Goal: Obtain resource: Obtain resource

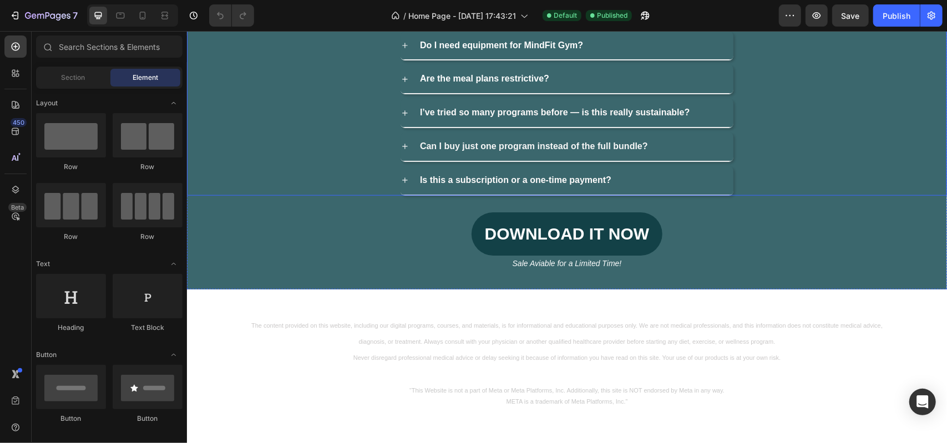
scroll to position [3684, 0]
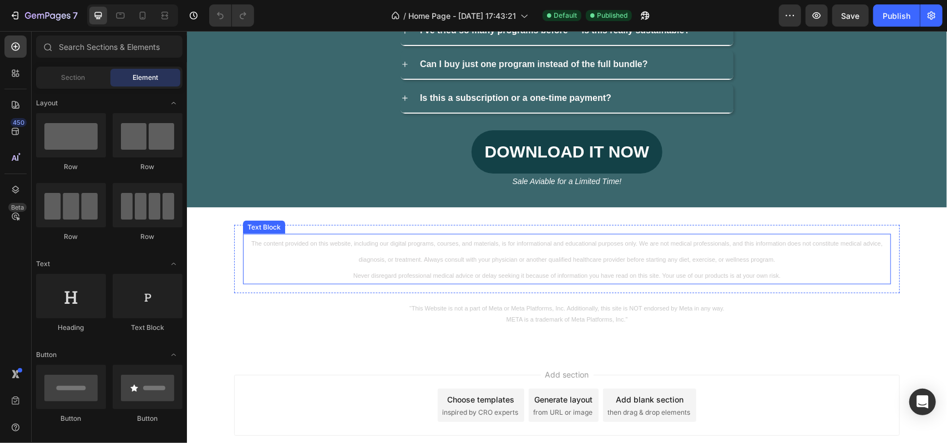
click at [496, 254] on span "The content provided on this website, including our digital programs, courses, …" at bounding box center [566, 251] width 631 height 23
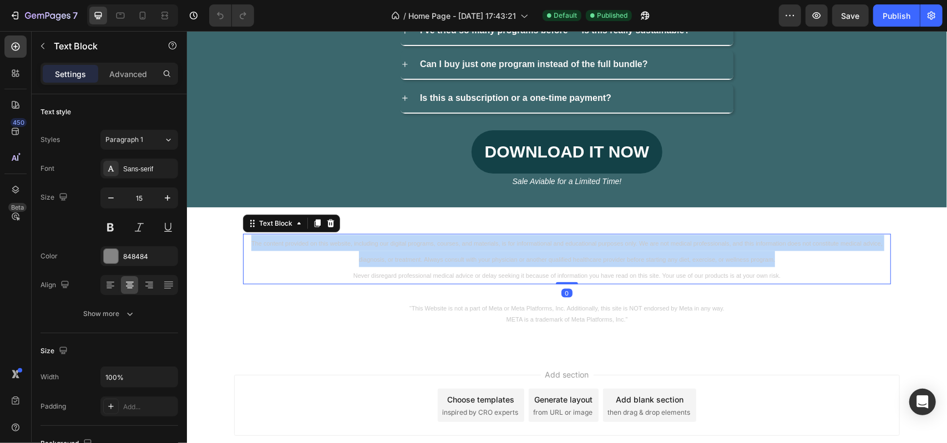
click at [496, 254] on span "The content provided on this website, including our digital programs, courses, …" at bounding box center [566, 251] width 631 height 23
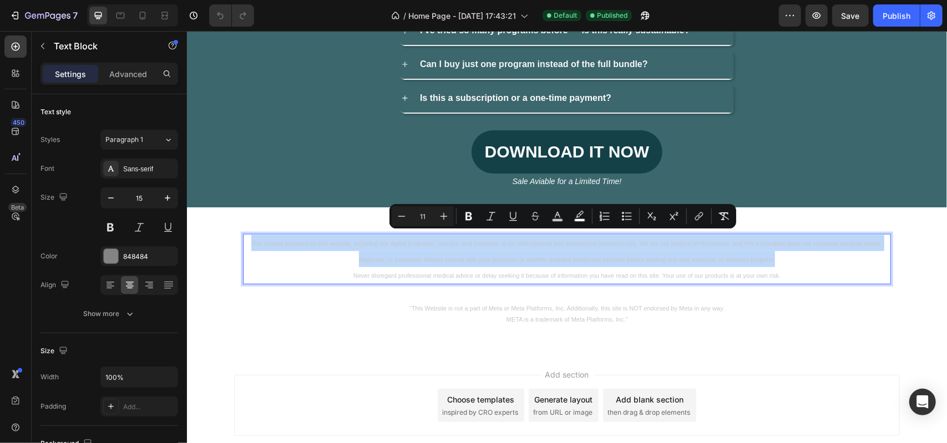
click at [496, 254] on span "The content provided on this website, including our digital programs, courses, …" at bounding box center [566, 251] width 631 height 23
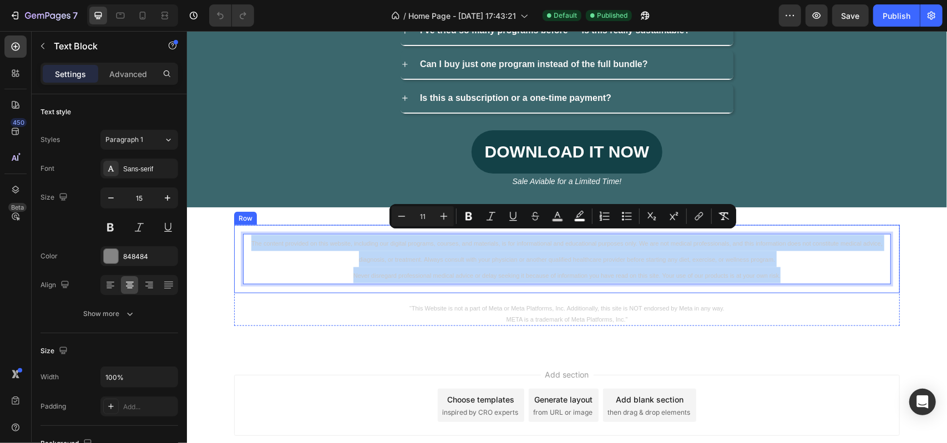
drag, startPoint x: 781, startPoint y: 265, endPoint x: 236, endPoint y: 231, distance: 546.4
click at [236, 231] on div "The content provided on this website, including our digital programs, courses, …" at bounding box center [567, 259] width 666 height 68
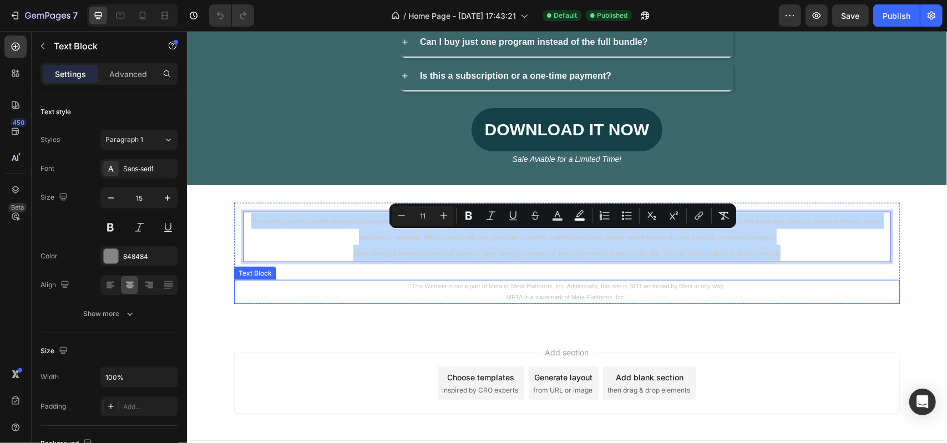
scroll to position [3718, 0]
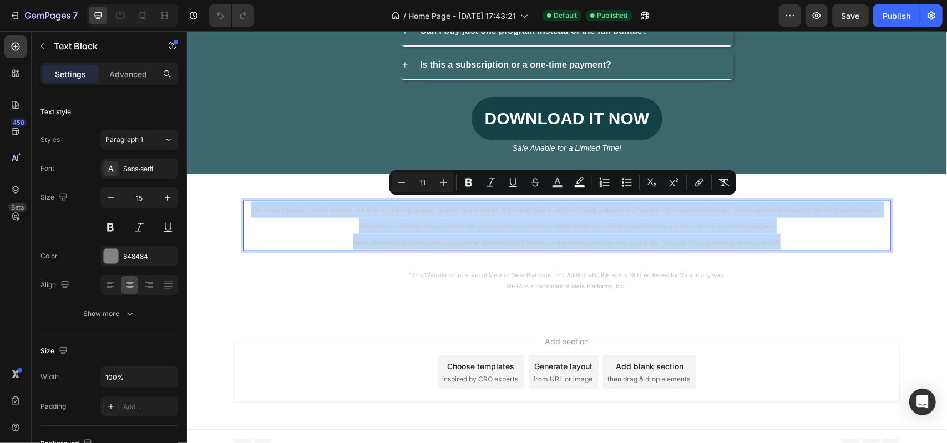
copy div "The content provided on this website, including our digital programs, courses, …"
click at [391, 239] on span "Never disregard professional medical advice or delay seeking it because of info…" at bounding box center [566, 242] width 427 height 7
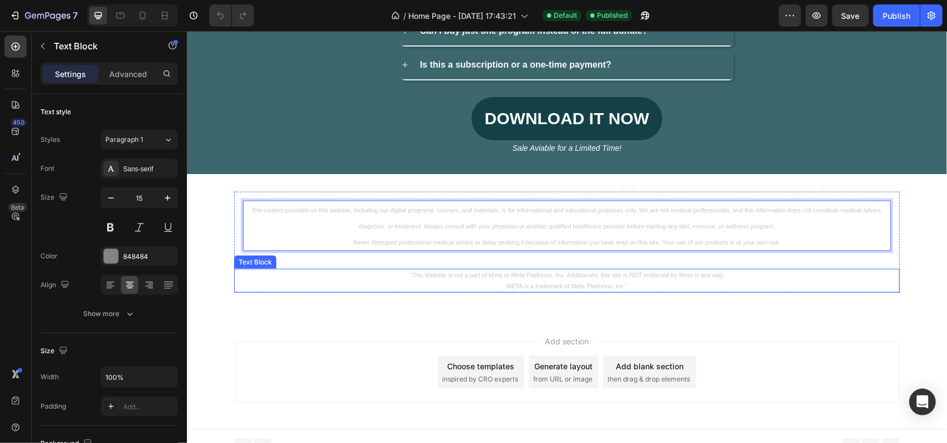
click at [538, 281] on p "META is a trademark of Meta Platforms, Inc.”" at bounding box center [567, 286] width 664 height 11
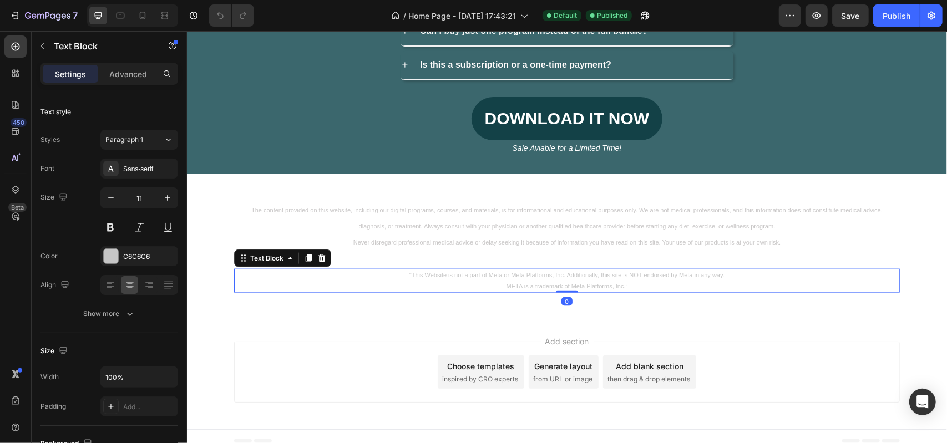
click at [538, 281] on p "META is a trademark of Meta Platforms, Inc.”" at bounding box center [567, 286] width 664 height 11
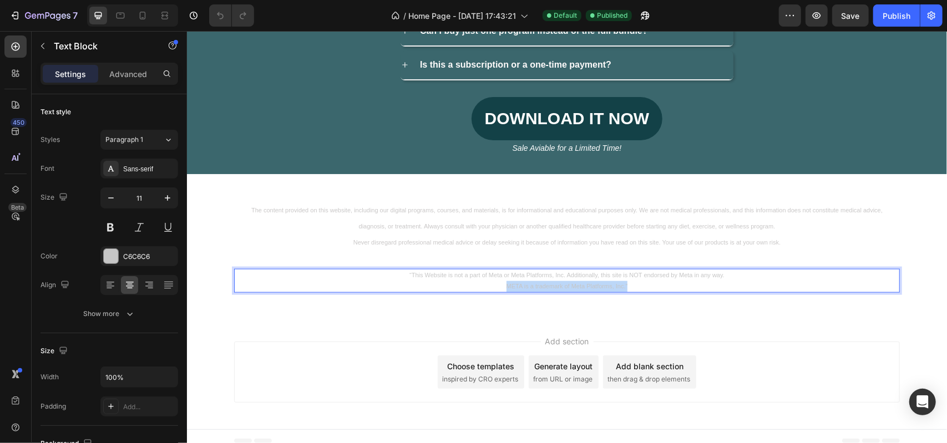
click at [538, 281] on p "META is a trademark of Meta Platforms, Inc.”" at bounding box center [567, 286] width 664 height 11
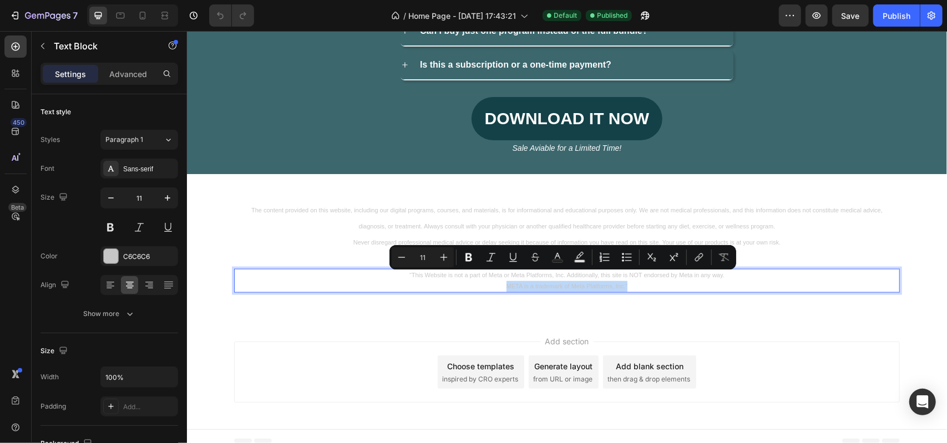
click at [538, 281] on p "META is a trademark of Meta Platforms, Inc.”" at bounding box center [567, 286] width 664 height 11
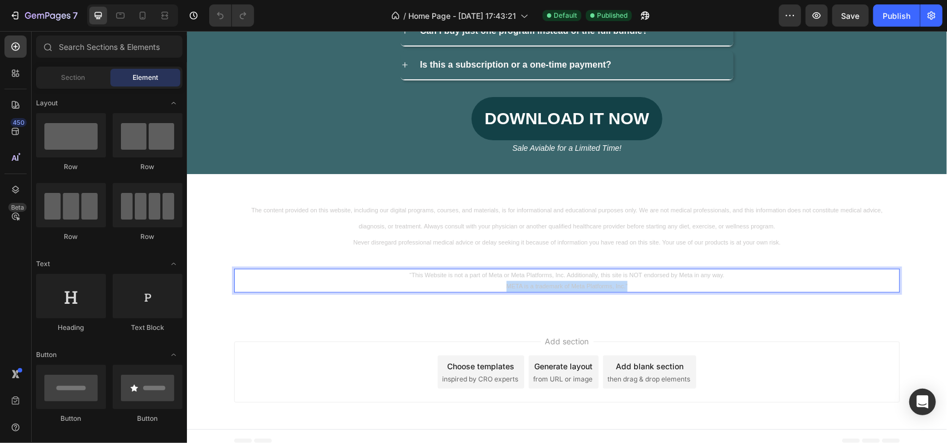
click at [609, 319] on div "Add section Choose templates inspired by CRO experts Generate layout from URL o…" at bounding box center [566, 374] width 760 height 110
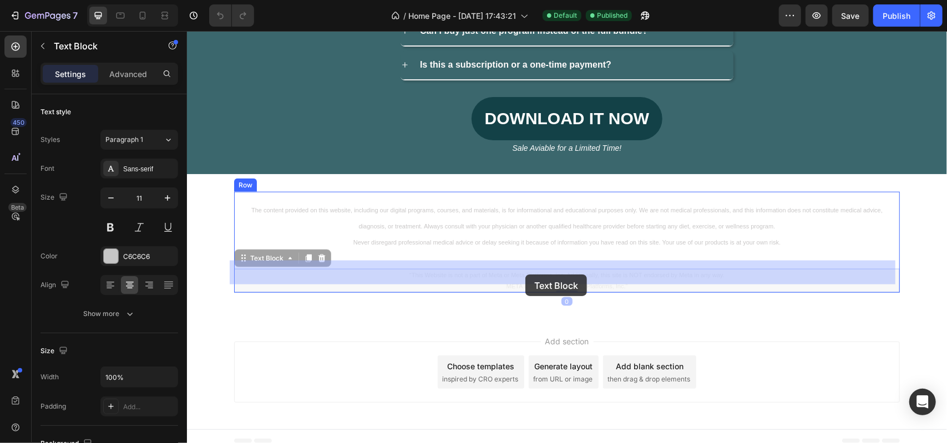
drag, startPoint x: 626, startPoint y: 277, endPoint x: 525, endPoint y: 274, distance: 101.0
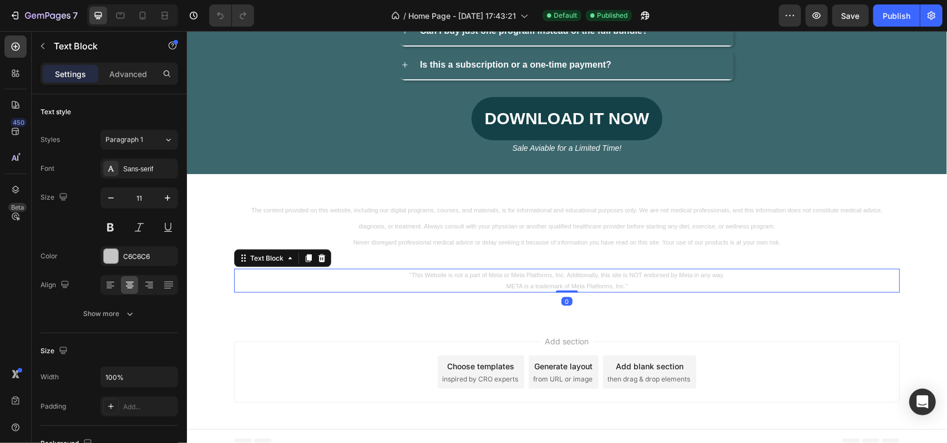
click at [648, 307] on div "The content provided on this website, including our digital programs, courses, …" at bounding box center [566, 247] width 760 height 146
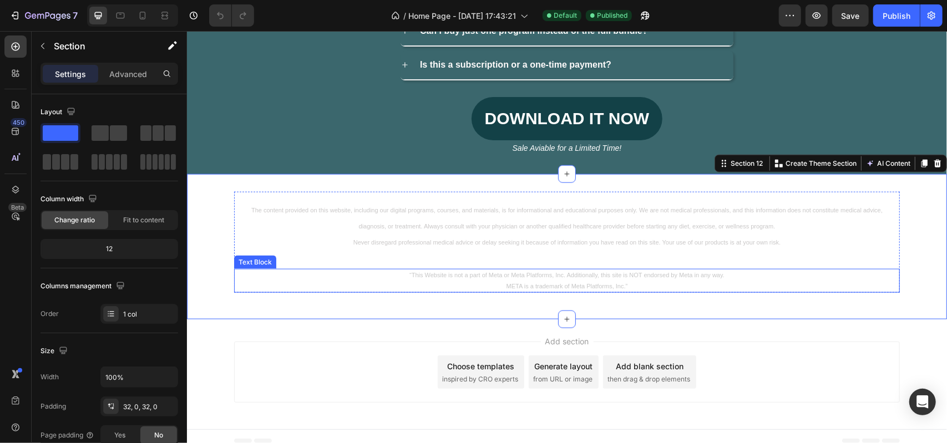
click at [631, 281] on p "META is a trademark of Meta Platforms, Inc.”" at bounding box center [567, 286] width 664 height 11
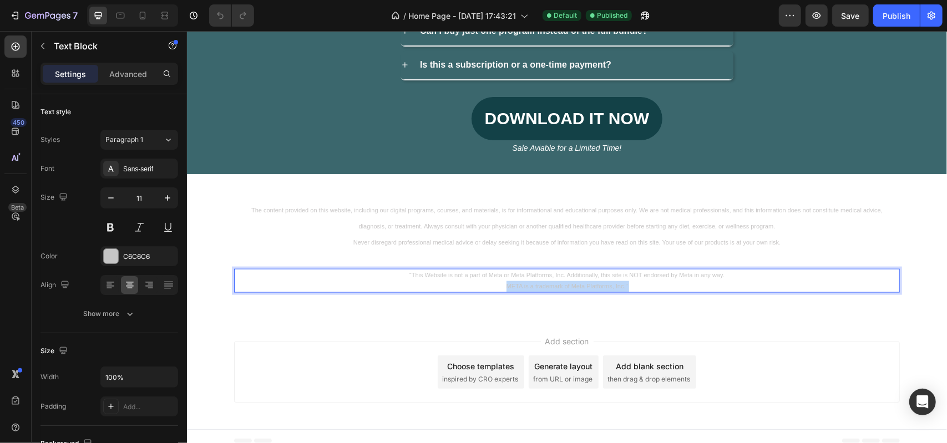
drag, startPoint x: 629, startPoint y: 273, endPoint x: 598, endPoint y: 265, distance: 31.5
click at [598, 269] on div "“This Website is not a part of Meta or Meta Platforms, Inc. Additionally, this …" at bounding box center [567, 281] width 666 height 24
click at [409, 270] on p "“This Website is not a part of Meta or Meta Platforms, Inc. Additionally, this …" at bounding box center [567, 275] width 664 height 11
click at [405, 270] on p "“This Website is not a part of Meta or Meta Platforms, Inc. Additionally, this …" at bounding box center [567, 275] width 664 height 11
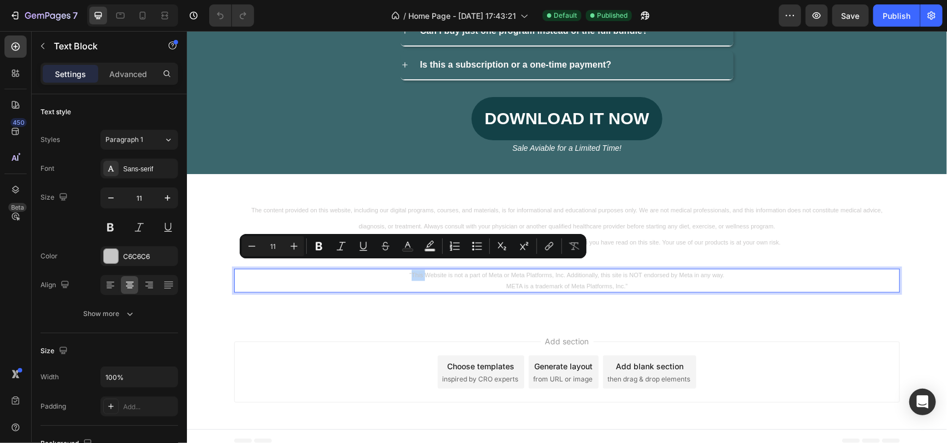
click at [405, 270] on p "“This Website is not a part of Meta or Meta Platforms, Inc. Additionally, this …" at bounding box center [567, 275] width 664 height 11
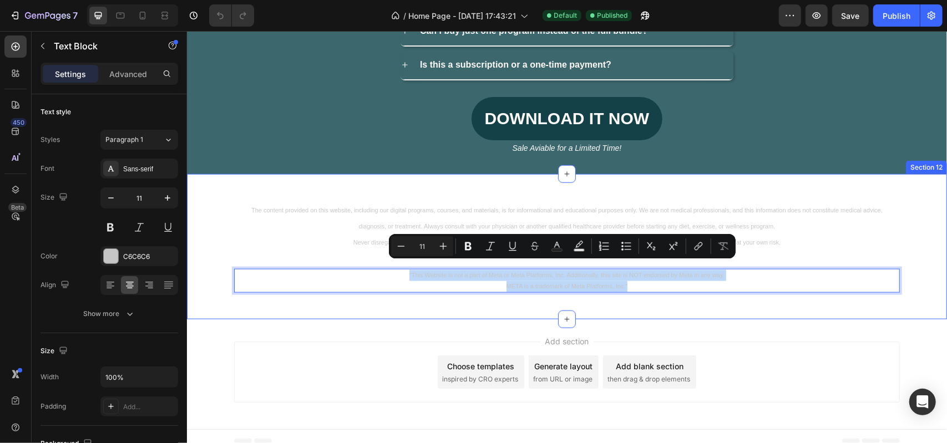
drag, startPoint x: 401, startPoint y: 265, endPoint x: 697, endPoint y: 289, distance: 297.2
click at [702, 289] on div "The content provided on this website, including our digital programs, courses, …" at bounding box center [566, 246] width 760 height 110
copy div "“This Website is not a part of Meta or Meta Platforms, Inc. Additionally, this …"
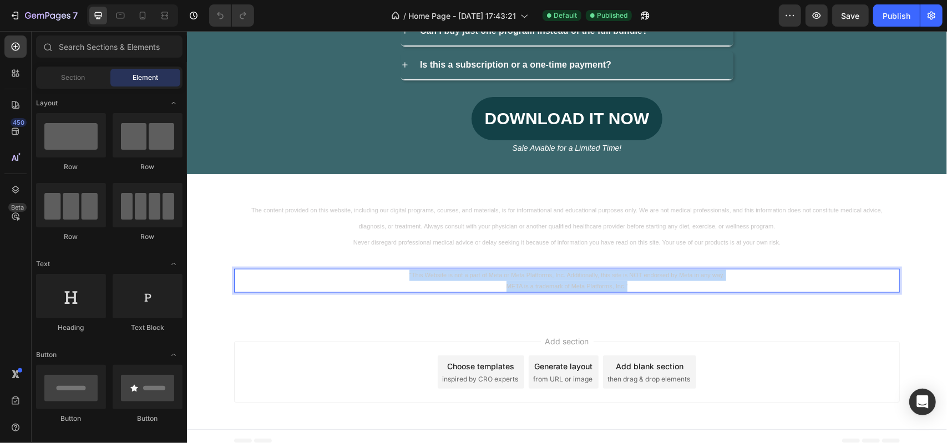
click at [336, 371] on div "Add section Choose templates inspired by CRO experts Generate layout from URL o…" at bounding box center [567, 371] width 666 height 61
